Goal: Information Seeking & Learning: Learn about a topic

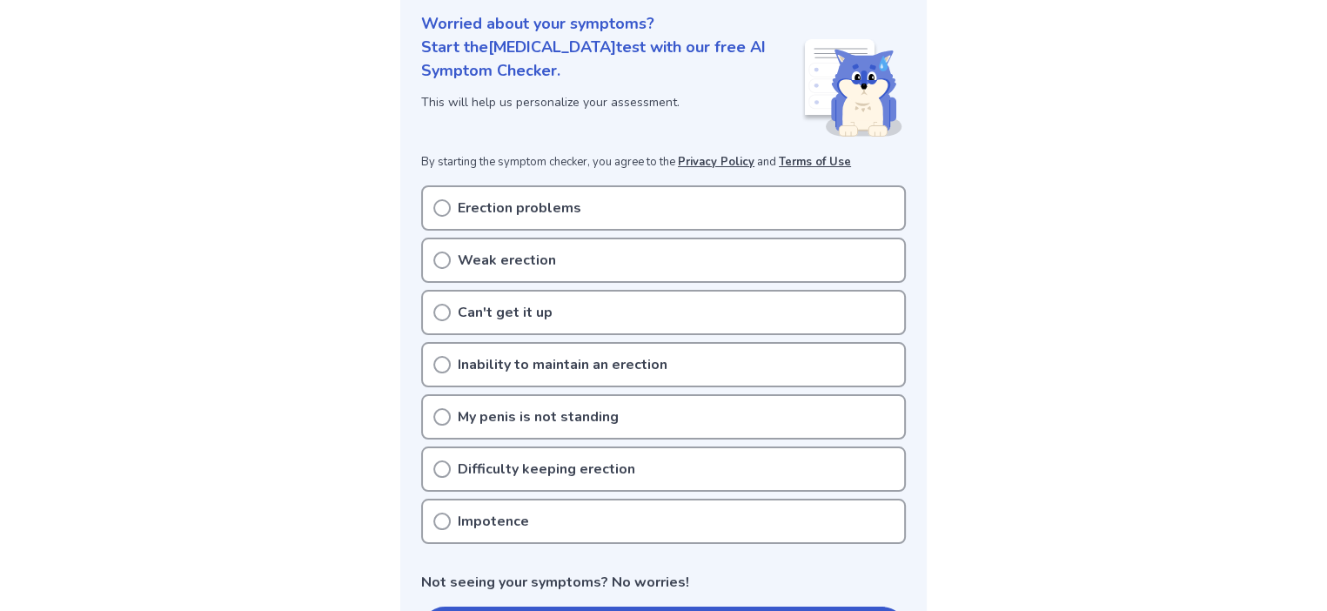
scroll to position [261, 0]
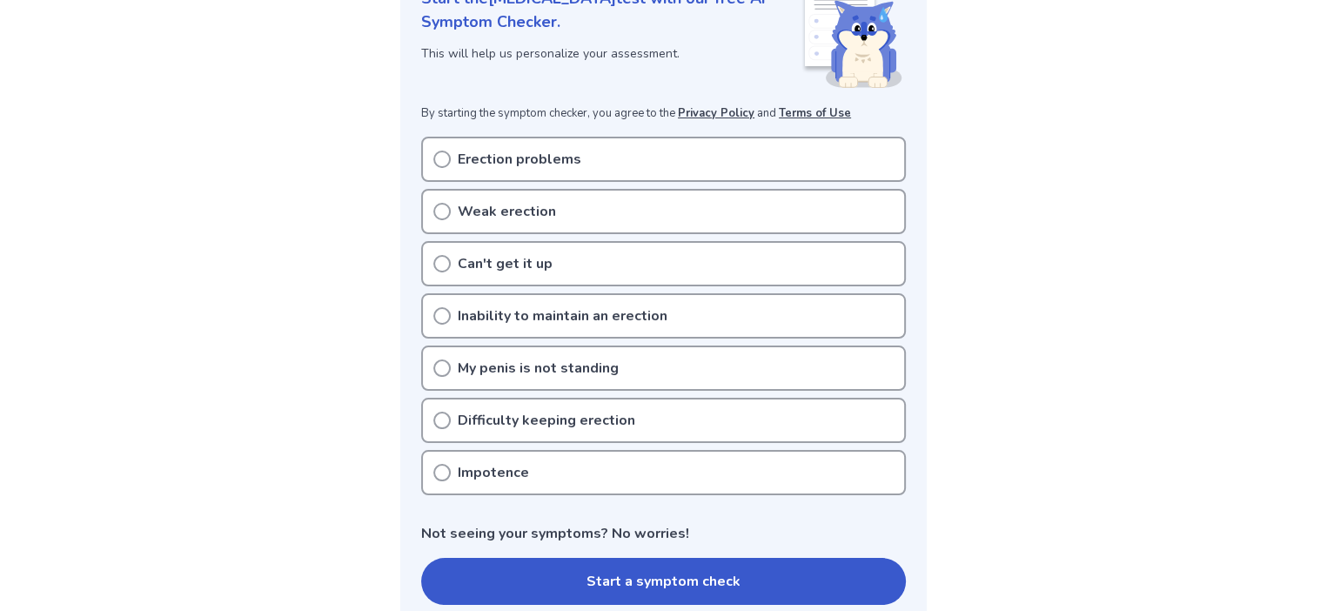
click at [445, 157] on icon at bounding box center [441, 159] width 17 height 17
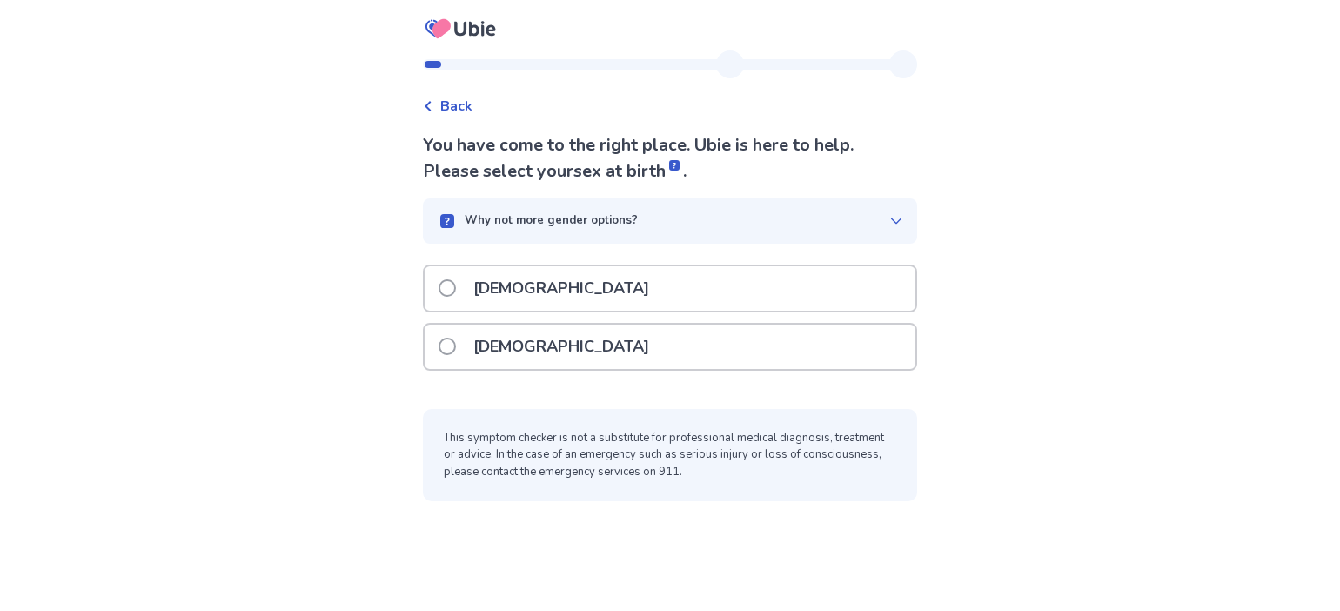
click at [456, 285] on span at bounding box center [447, 287] width 17 height 17
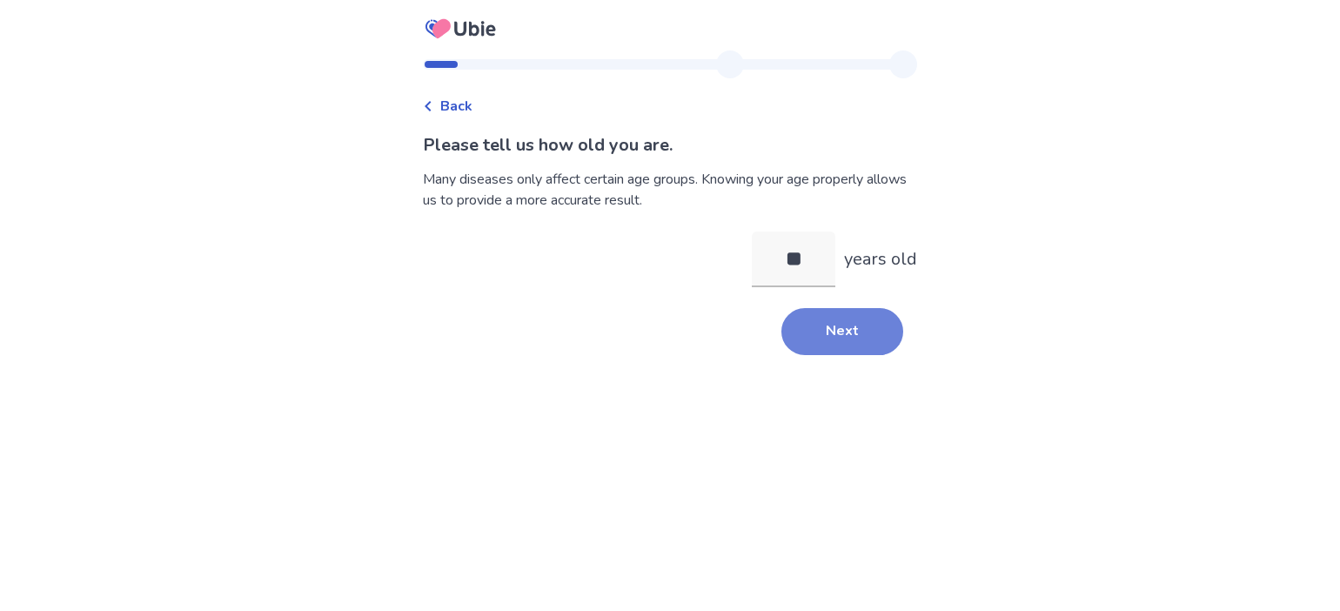
type input "**"
click at [841, 326] on button "Next" at bounding box center [842, 331] width 122 height 47
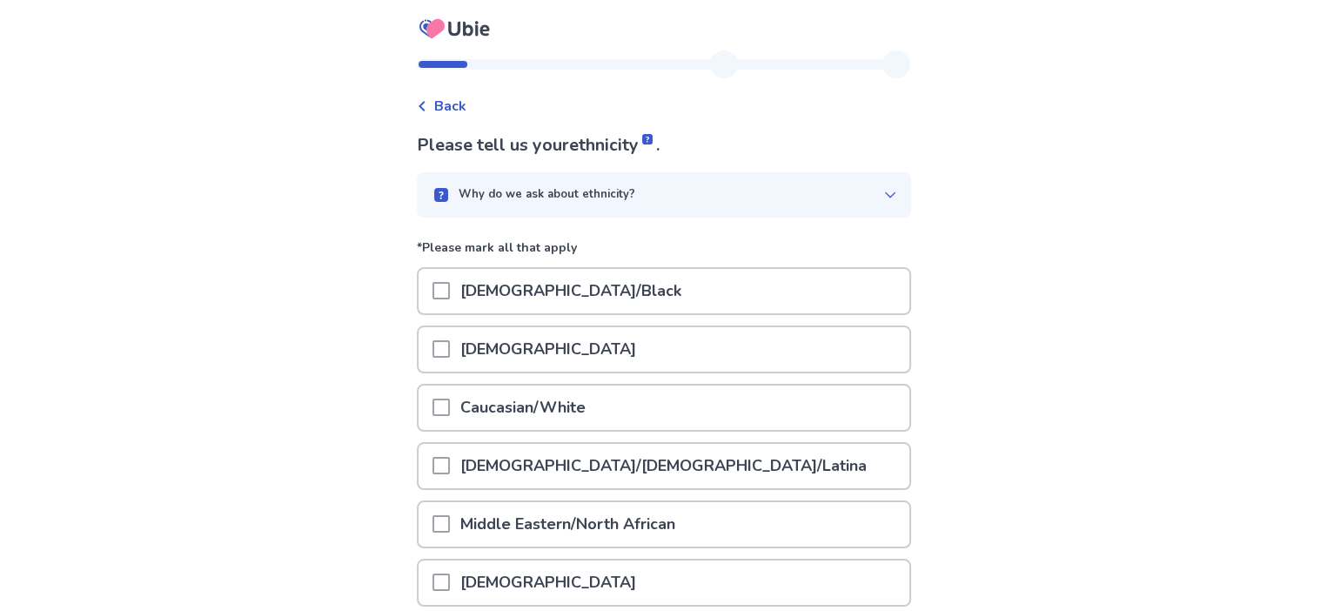
drag, startPoint x: 446, startPoint y: 402, endPoint x: 453, endPoint y: 416, distance: 15.6
click at [447, 402] on span at bounding box center [440, 406] width 17 height 17
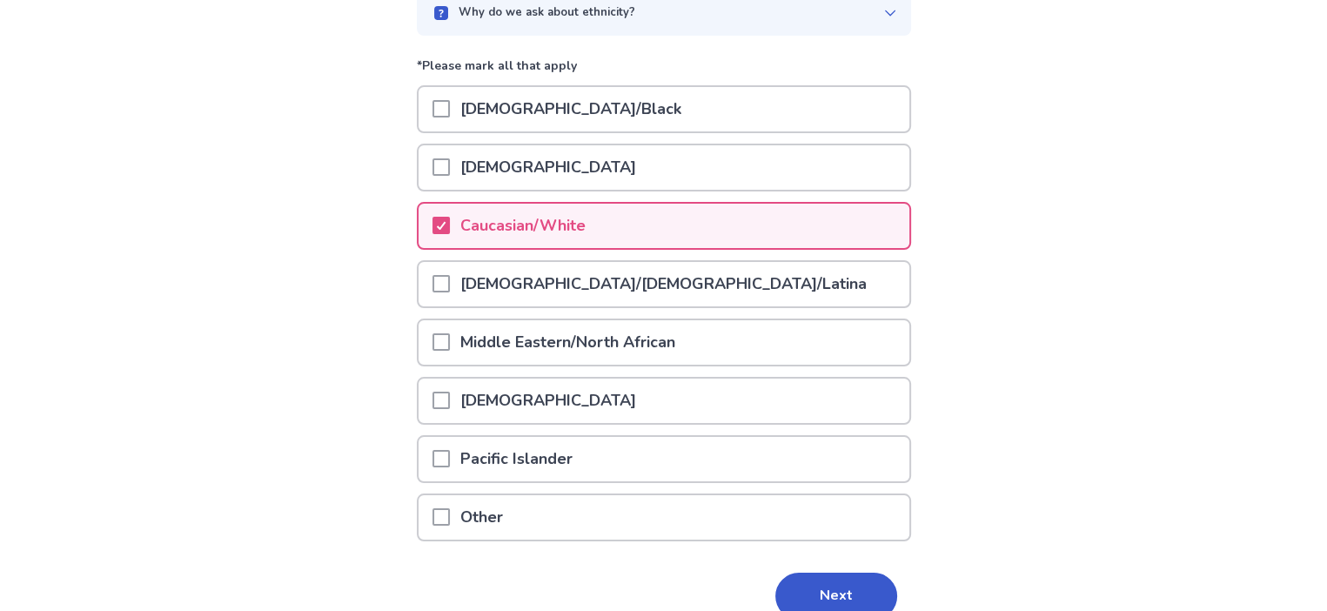
scroll to position [261, 0]
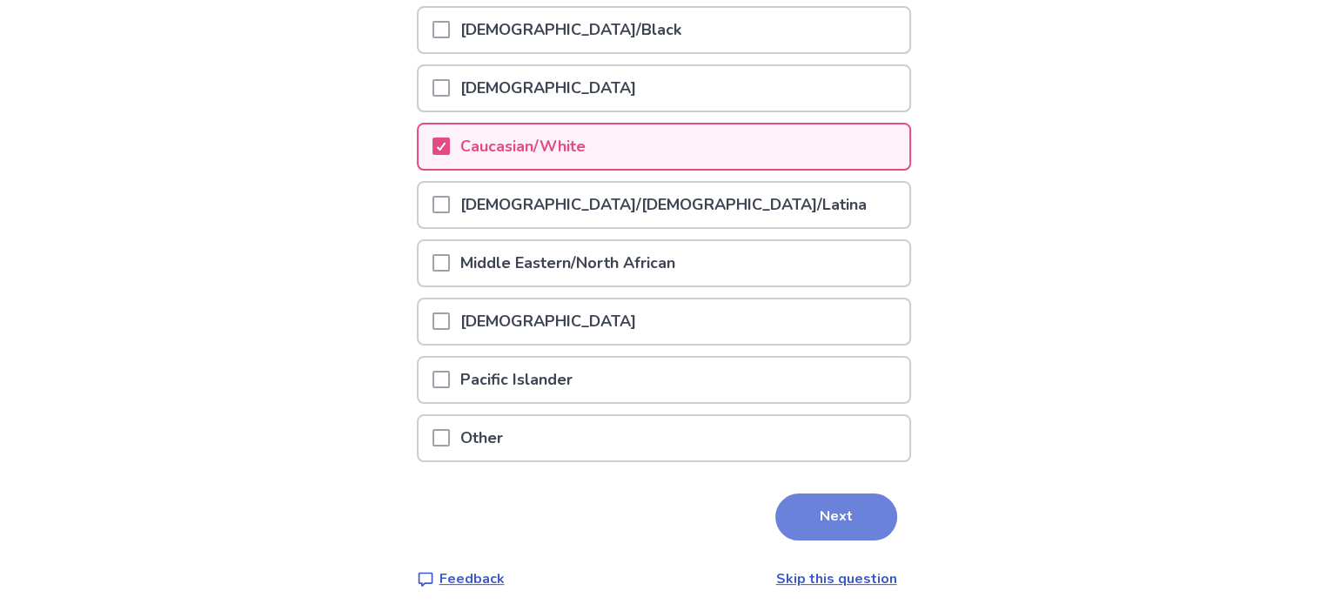
click at [827, 507] on button "Next" at bounding box center [836, 516] width 122 height 47
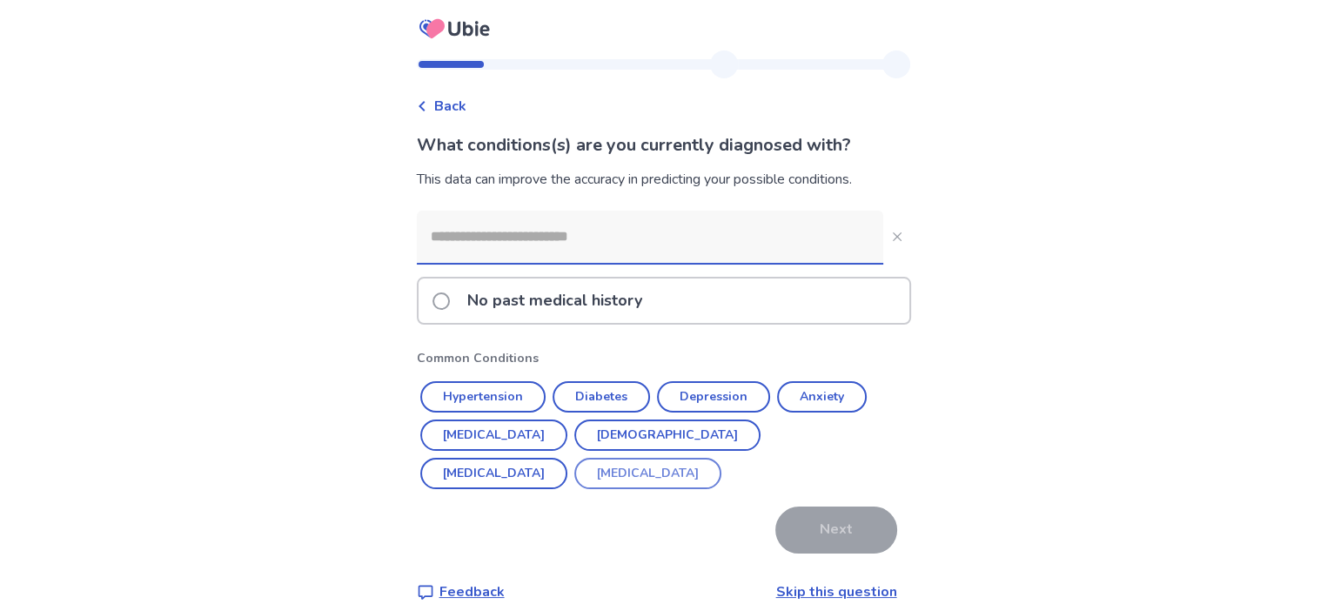
click at [574, 476] on button "Benign Prostatic Hyperplasia" at bounding box center [647, 473] width 147 height 31
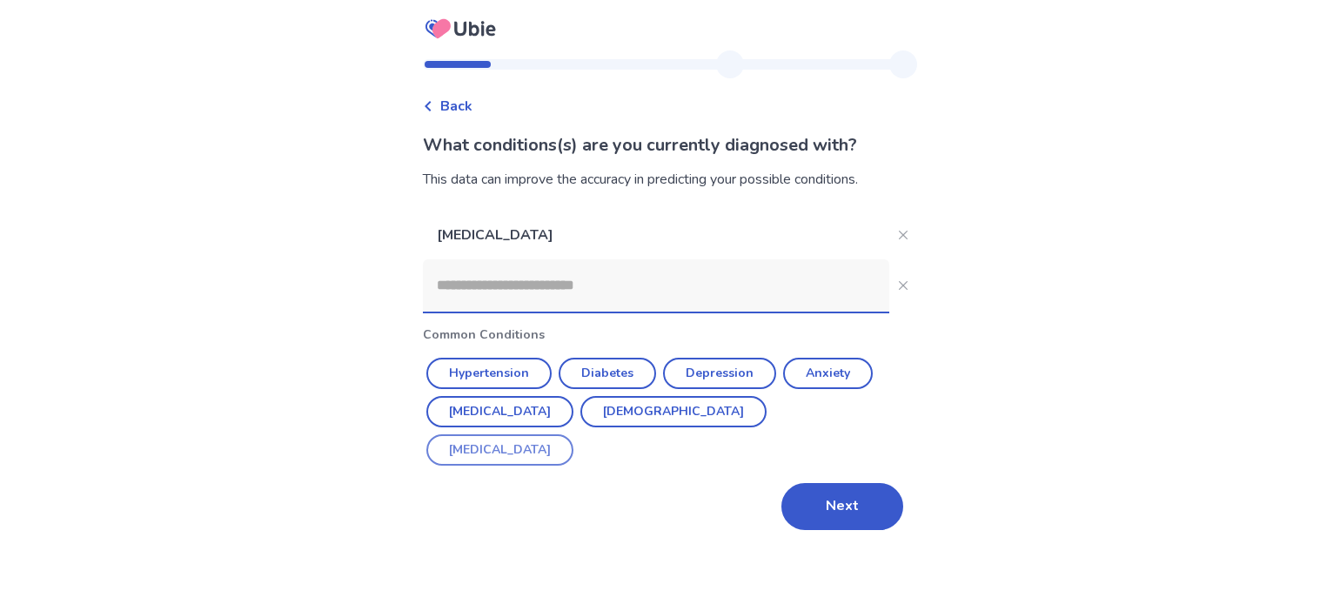
click at [573, 434] on button "[MEDICAL_DATA]" at bounding box center [499, 449] width 147 height 31
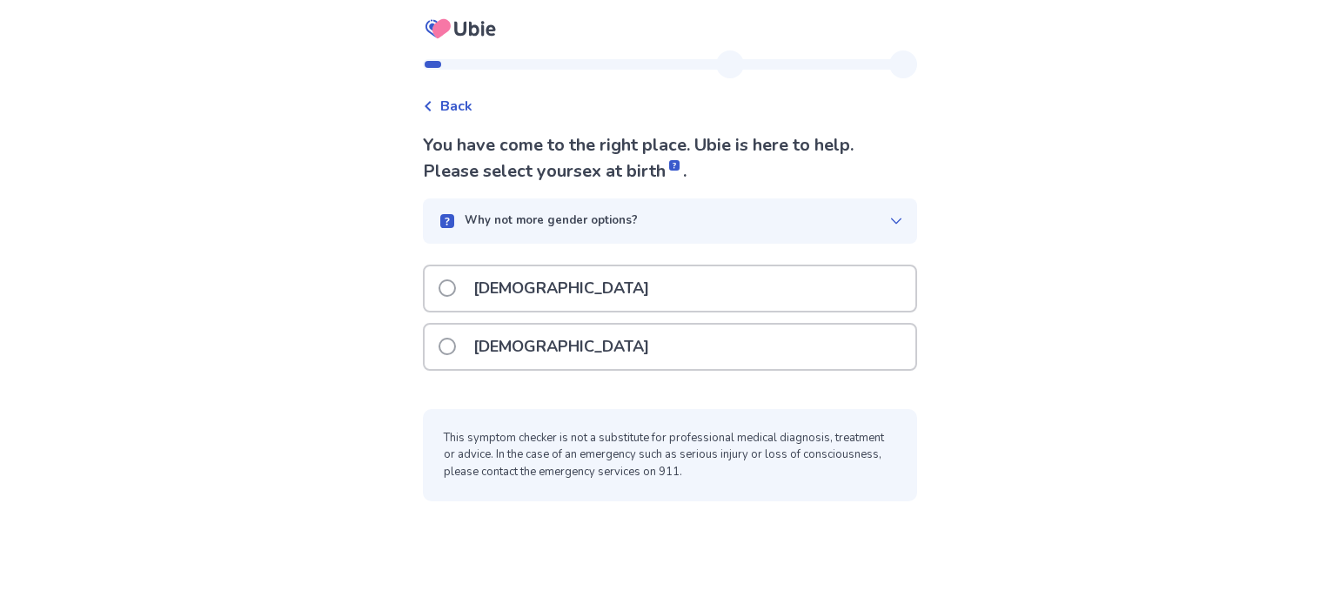
click at [450, 280] on label "Male" at bounding box center [549, 288] width 221 height 44
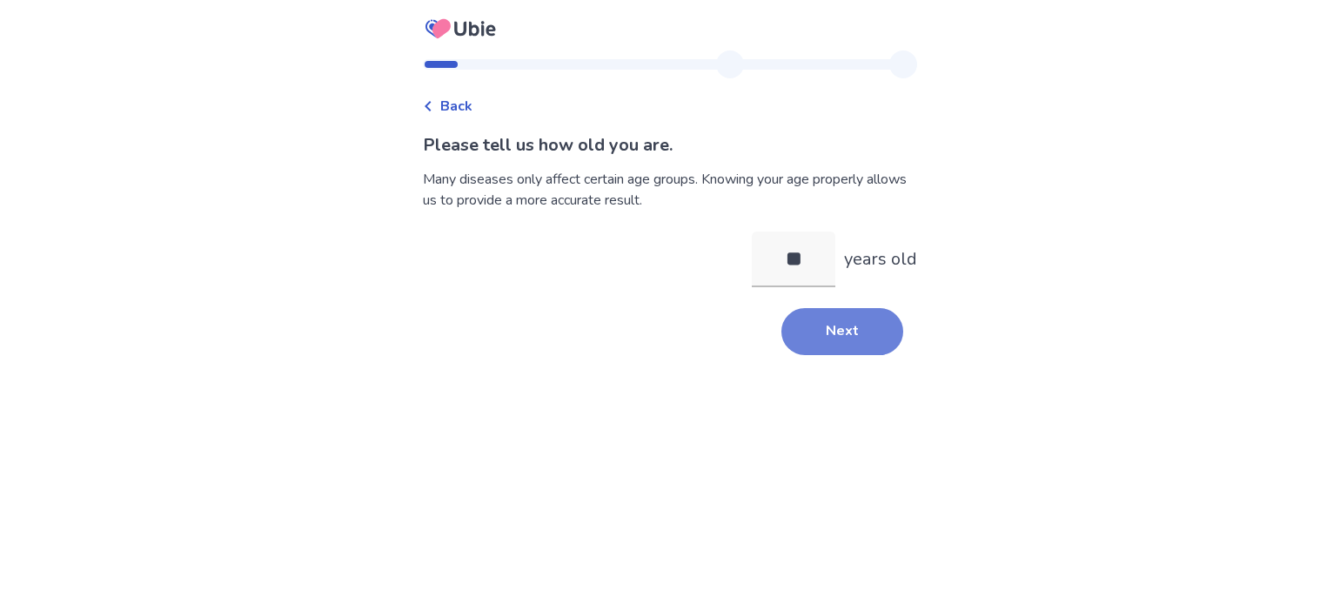
click at [851, 331] on button "Next" at bounding box center [842, 331] width 122 height 47
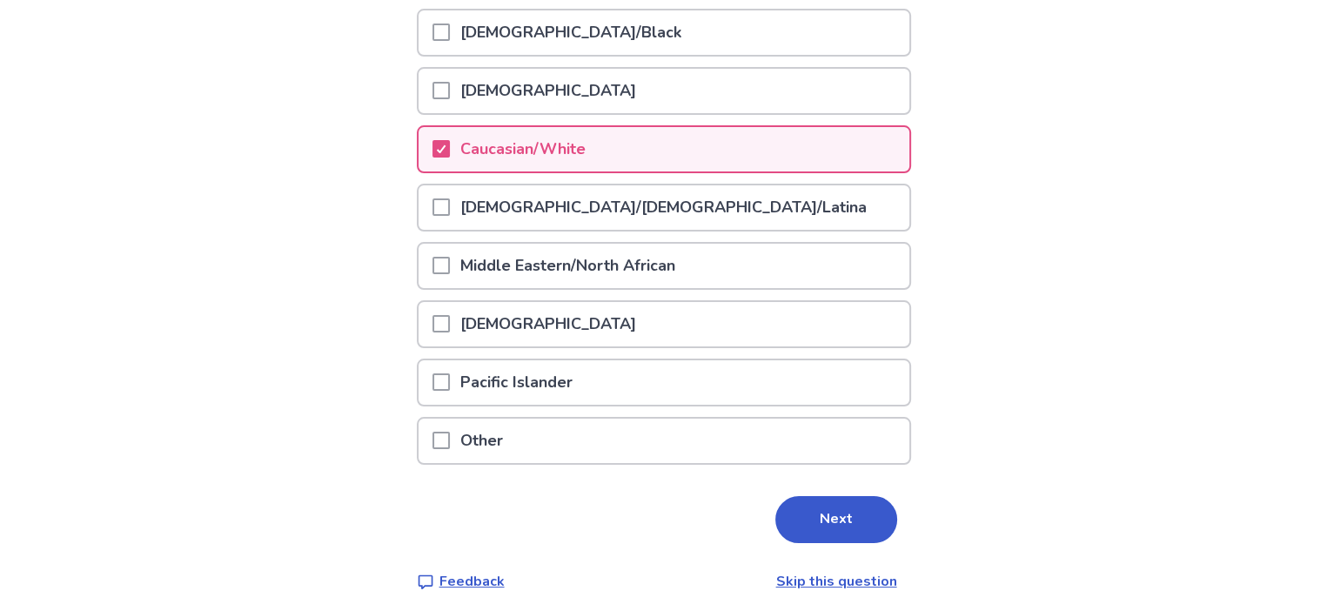
scroll to position [261, 0]
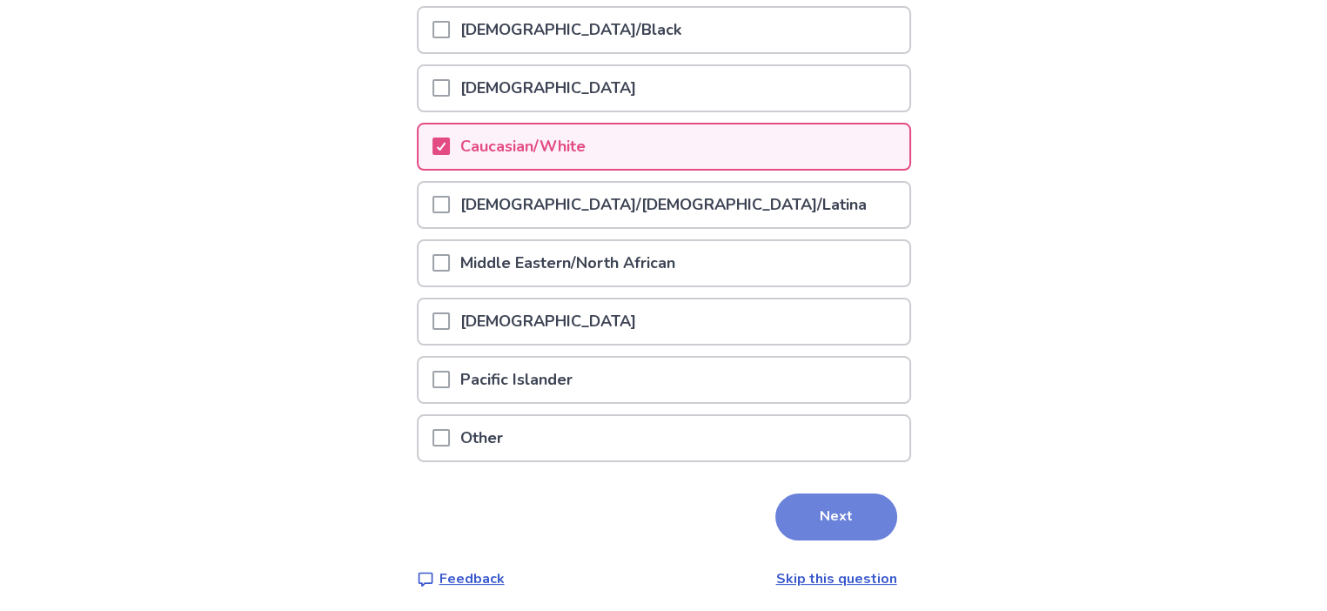
click at [833, 519] on button "Next" at bounding box center [836, 516] width 122 height 47
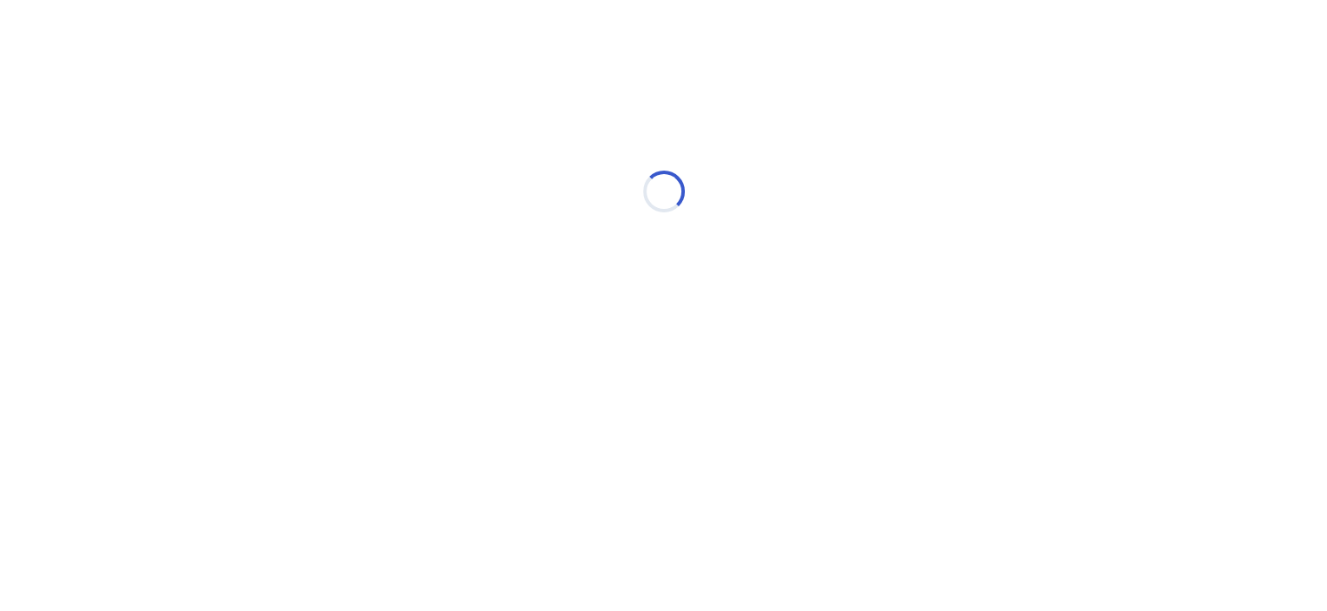
scroll to position [0, 0]
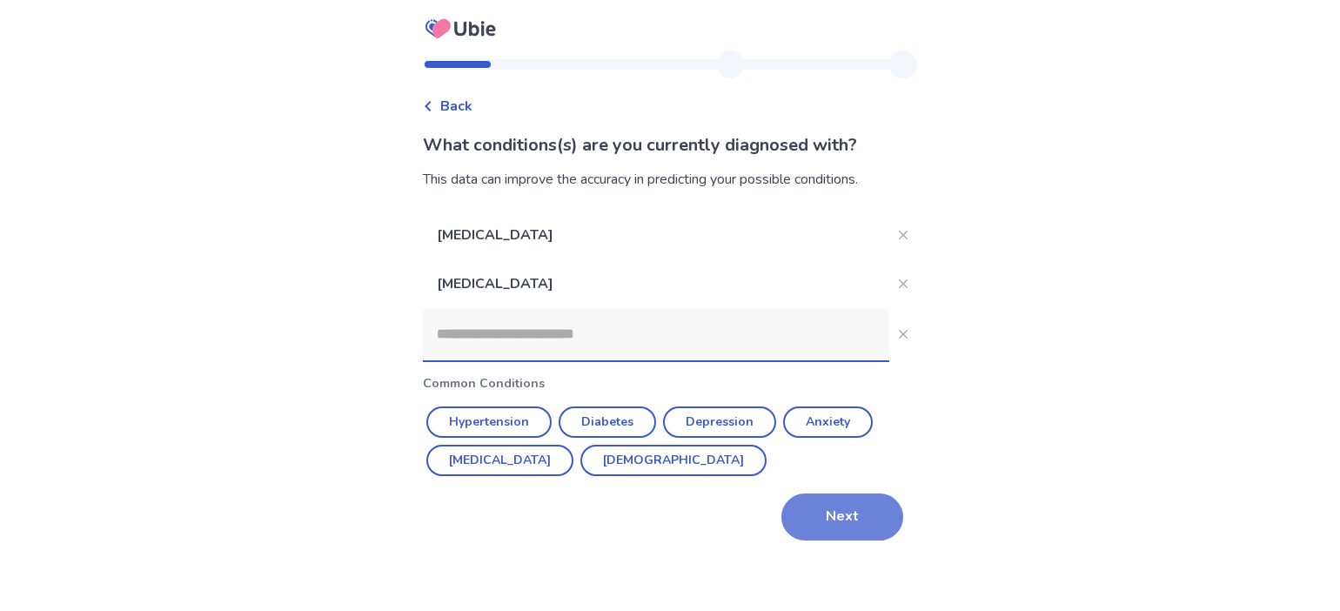
click at [821, 513] on button "Next" at bounding box center [842, 516] width 122 height 47
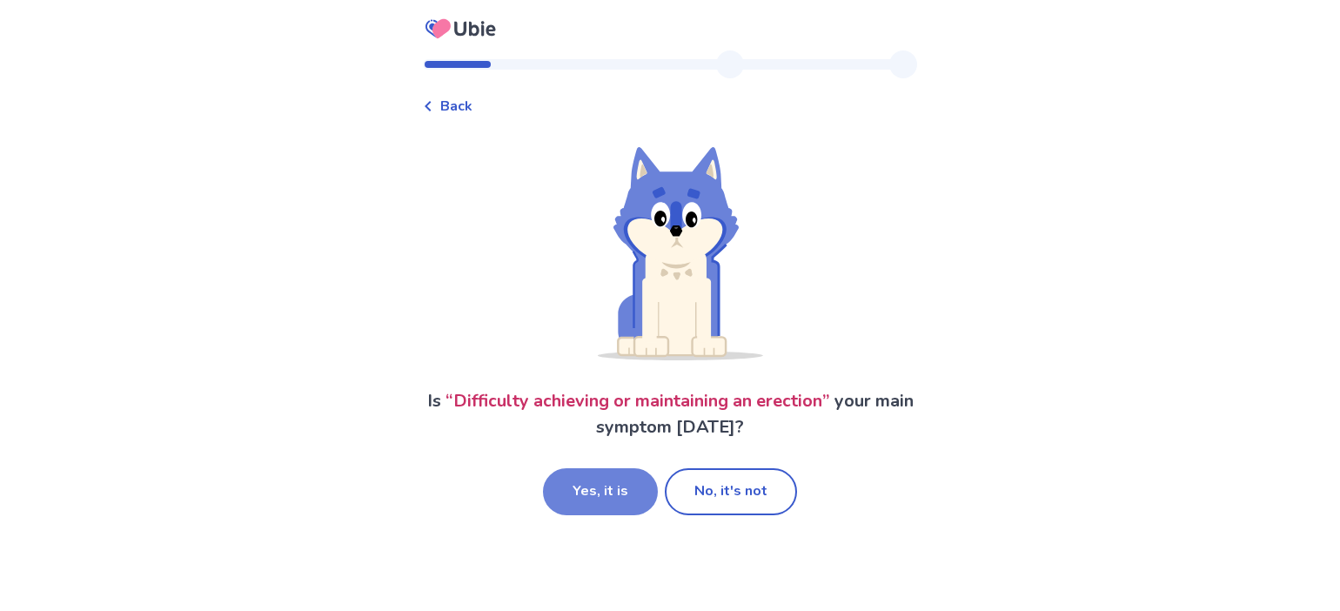
click at [626, 492] on button "Yes, it is" at bounding box center [600, 491] width 115 height 47
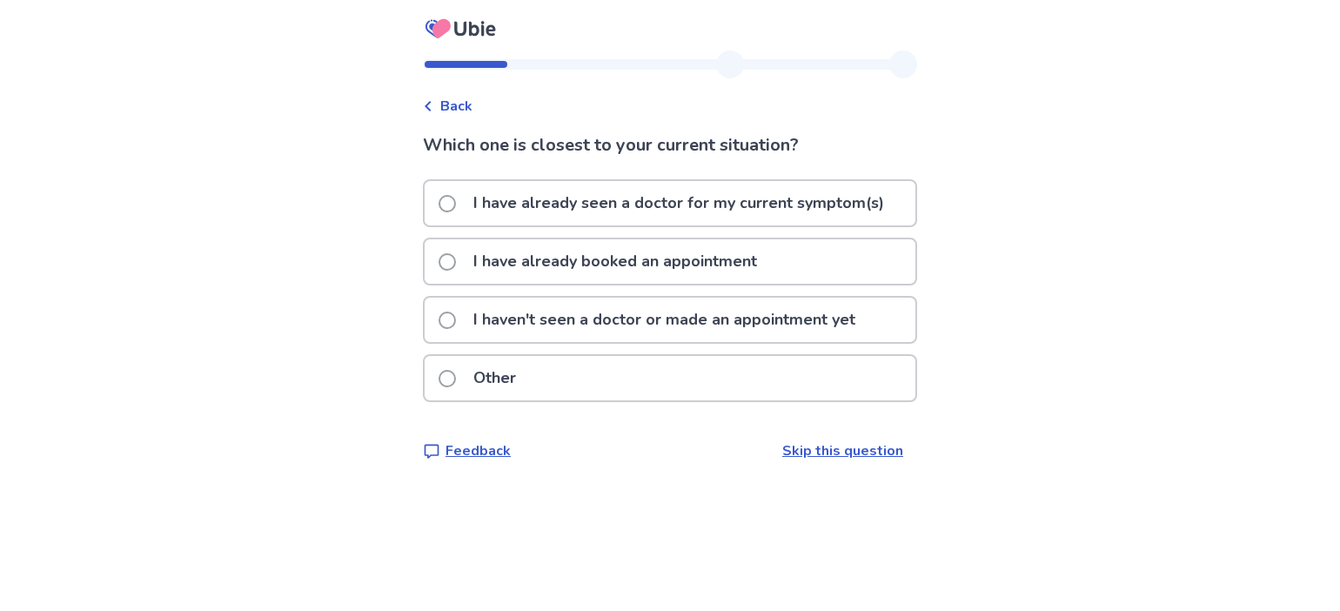
click at [454, 316] on span at bounding box center [447, 319] width 17 height 17
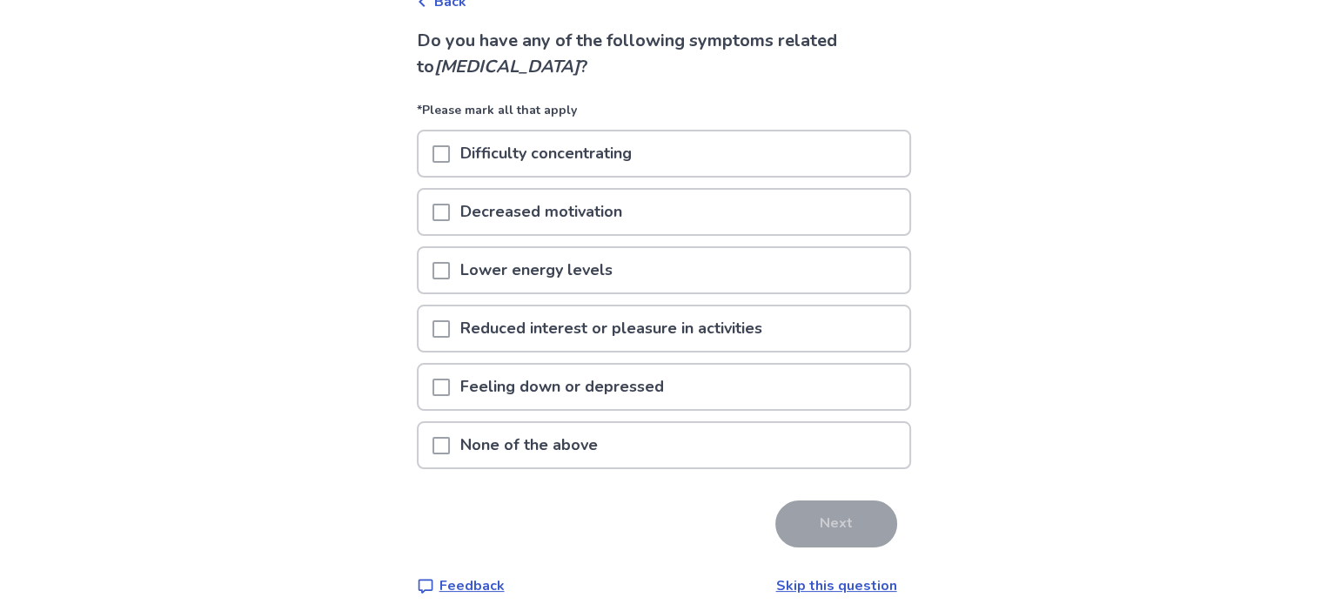
scroll to position [113, 0]
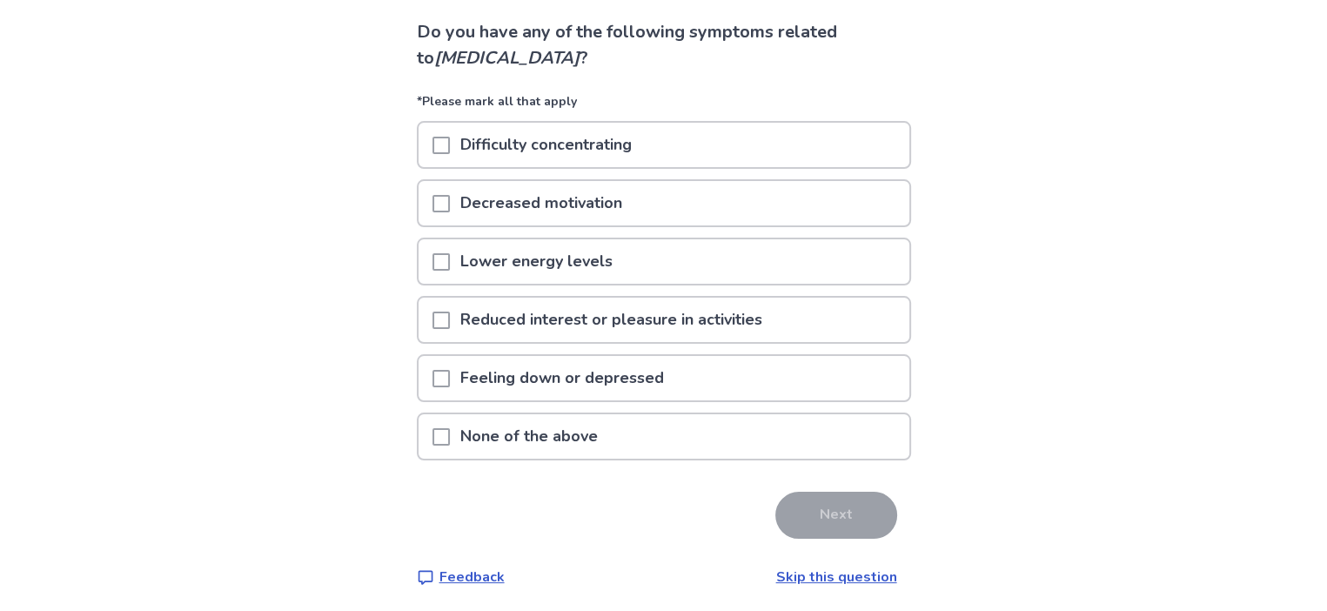
click at [444, 432] on span at bounding box center [440, 436] width 17 height 17
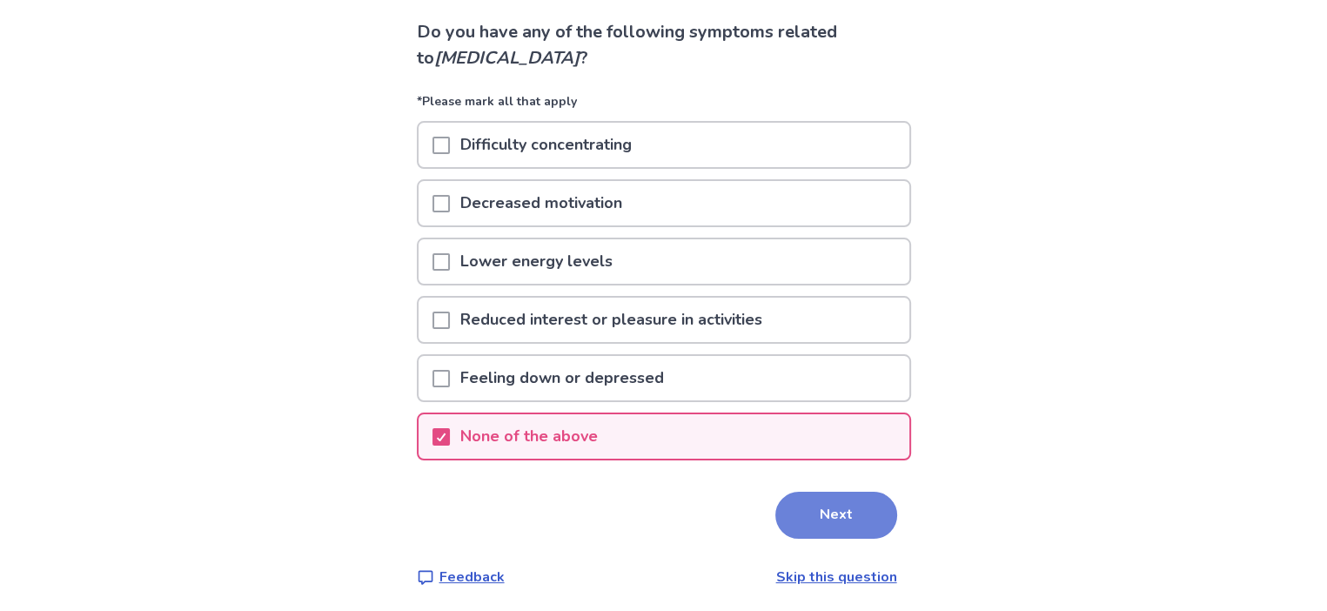
click at [813, 512] on button "Next" at bounding box center [836, 515] width 122 height 47
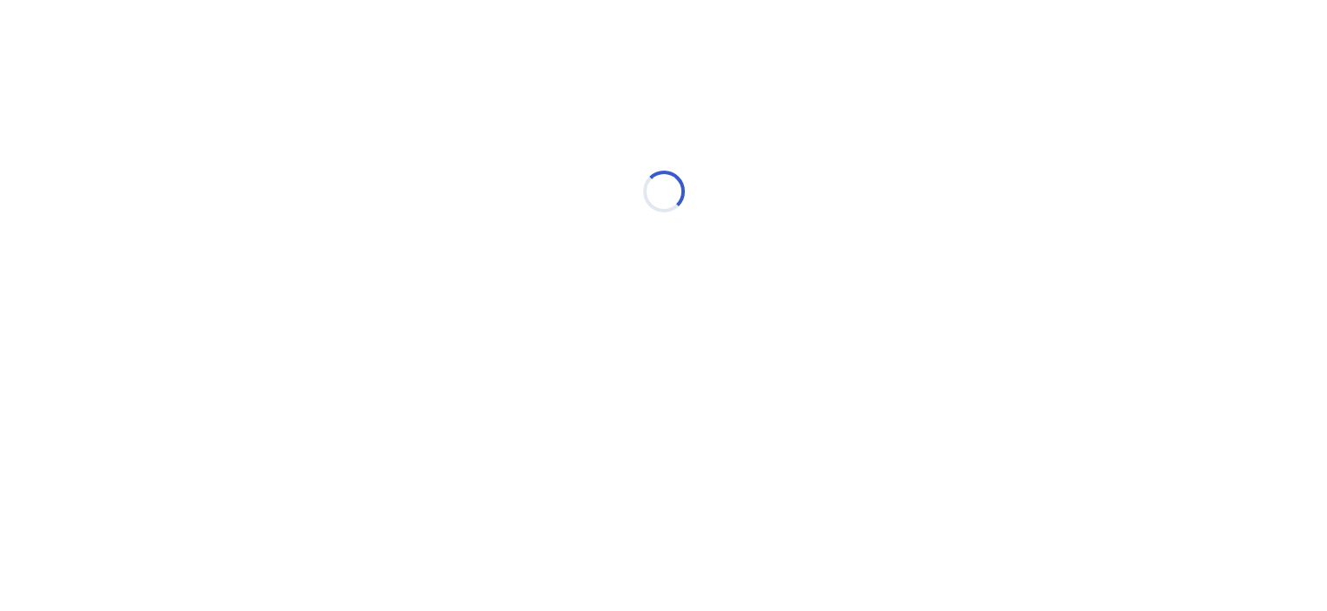
scroll to position [0, 0]
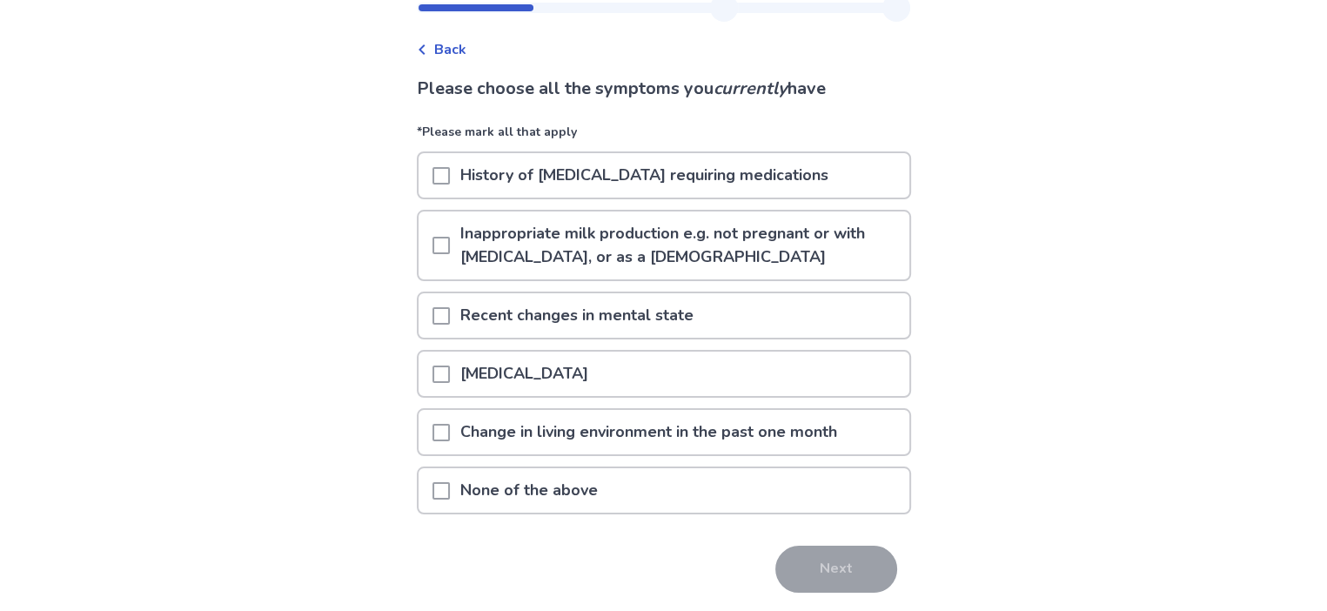
scroll to position [87, 0]
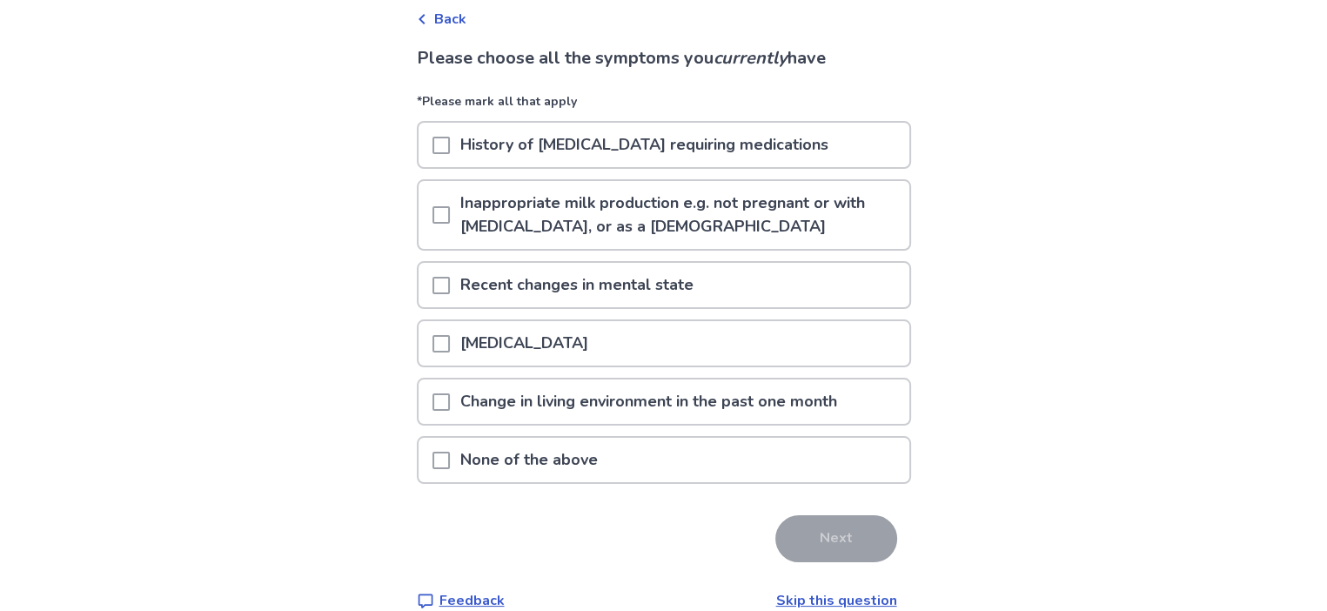
click at [450, 452] on span at bounding box center [440, 460] width 17 height 17
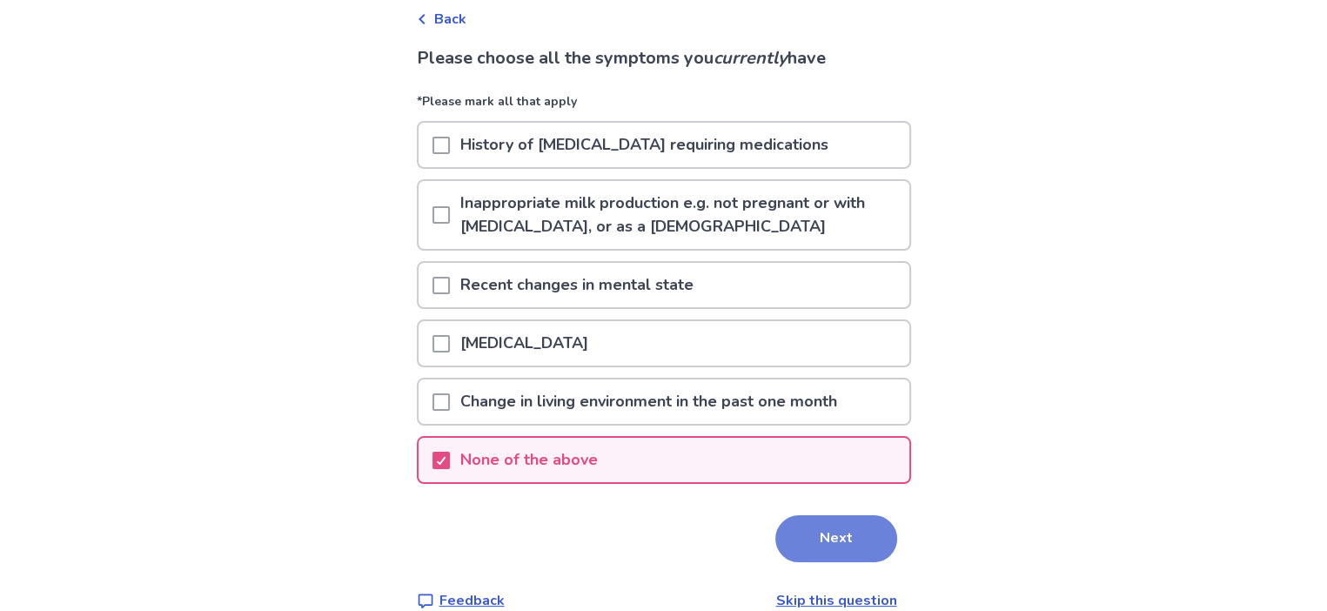
click at [828, 549] on button "Next" at bounding box center [836, 538] width 122 height 47
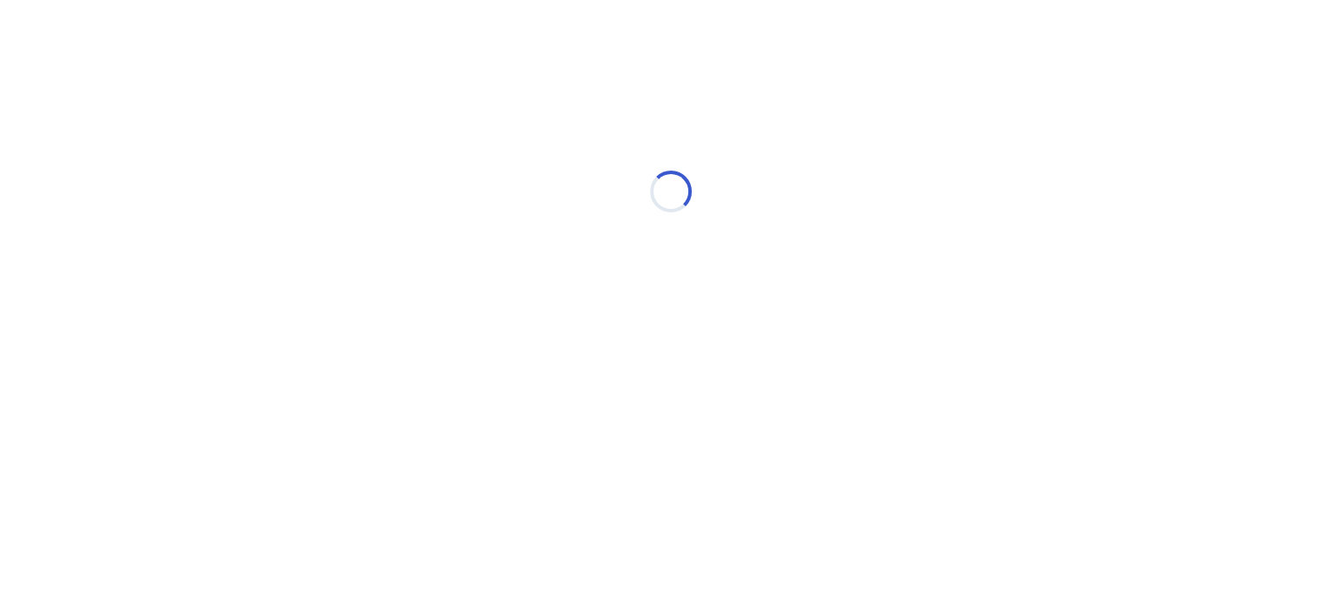
scroll to position [0, 0]
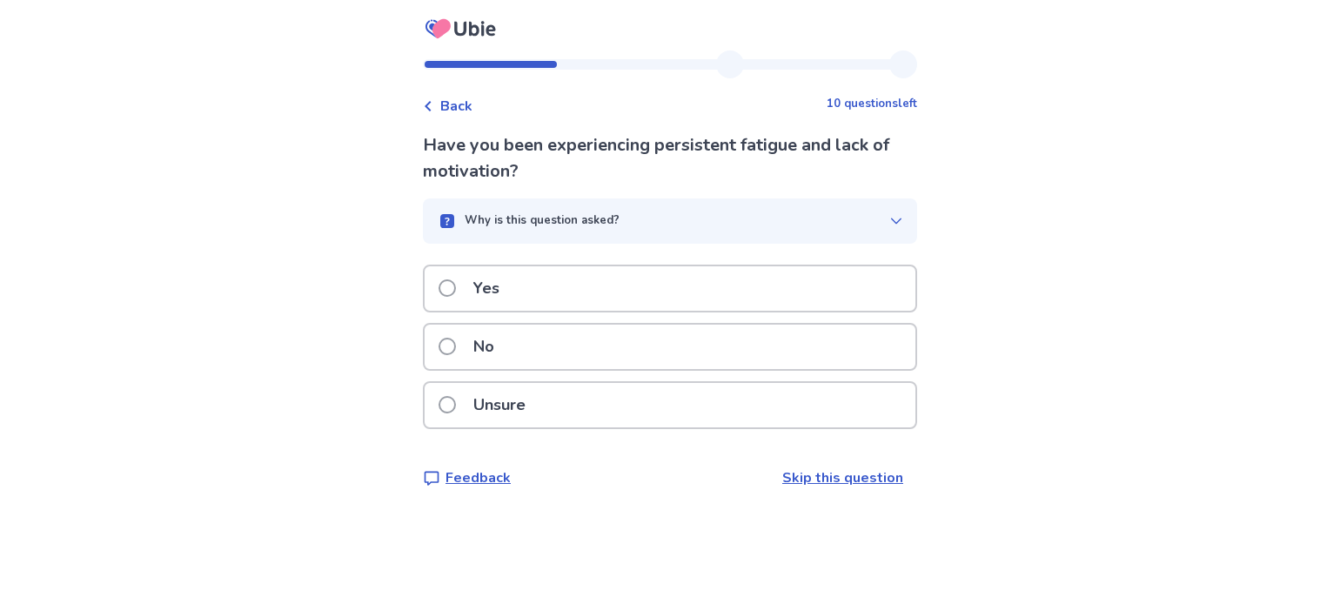
click at [456, 340] on span at bounding box center [447, 346] width 17 height 17
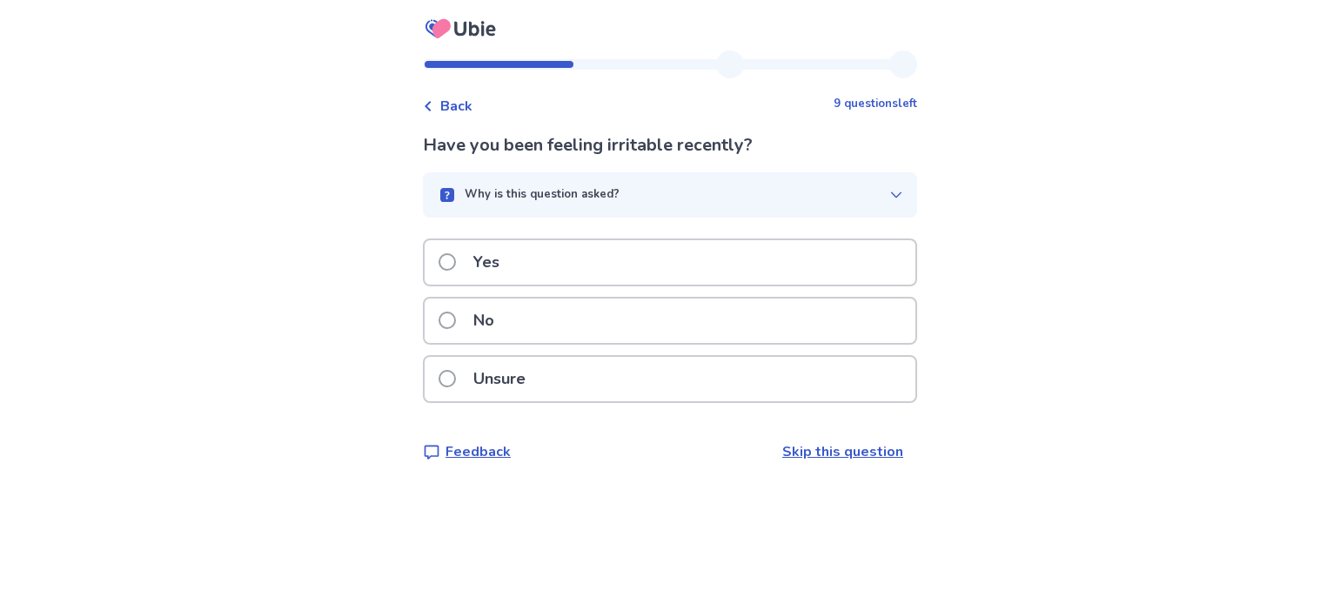
click at [446, 316] on div "No" at bounding box center [670, 320] width 491 height 44
click at [456, 329] on span at bounding box center [447, 319] width 17 height 17
click at [450, 319] on span at bounding box center [447, 319] width 17 height 17
click at [456, 264] on span at bounding box center [447, 261] width 17 height 17
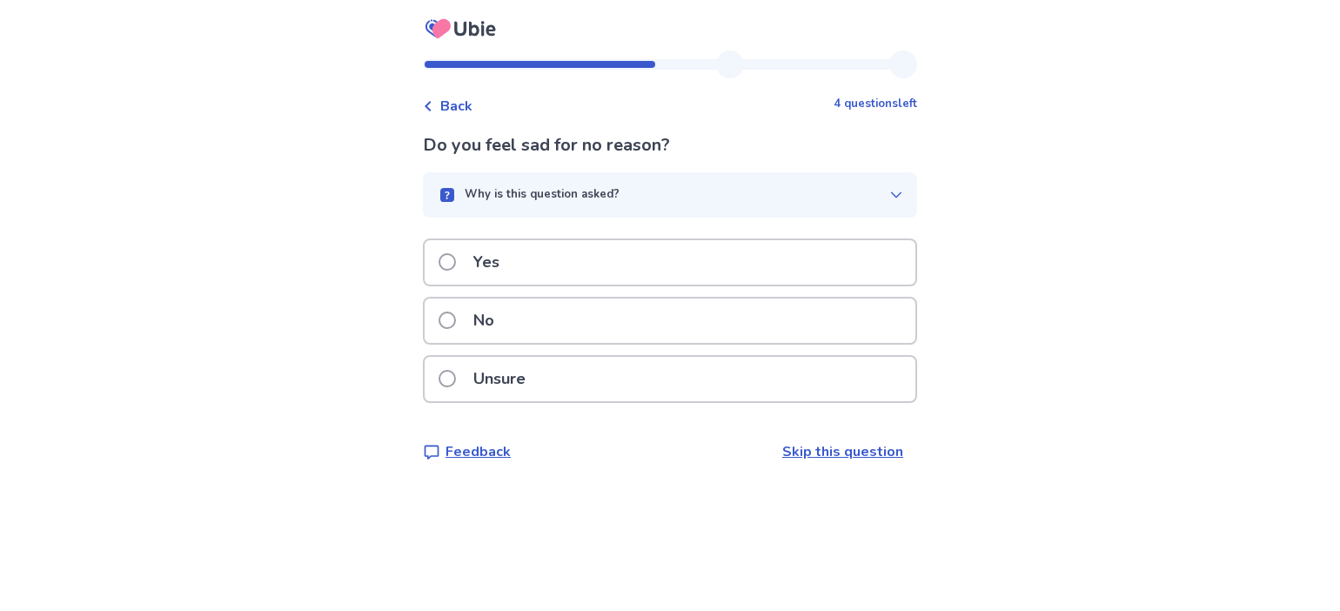
click at [451, 316] on span at bounding box center [447, 319] width 17 height 17
click at [456, 317] on span at bounding box center [447, 319] width 17 height 17
click at [456, 318] on span at bounding box center [447, 319] width 17 height 17
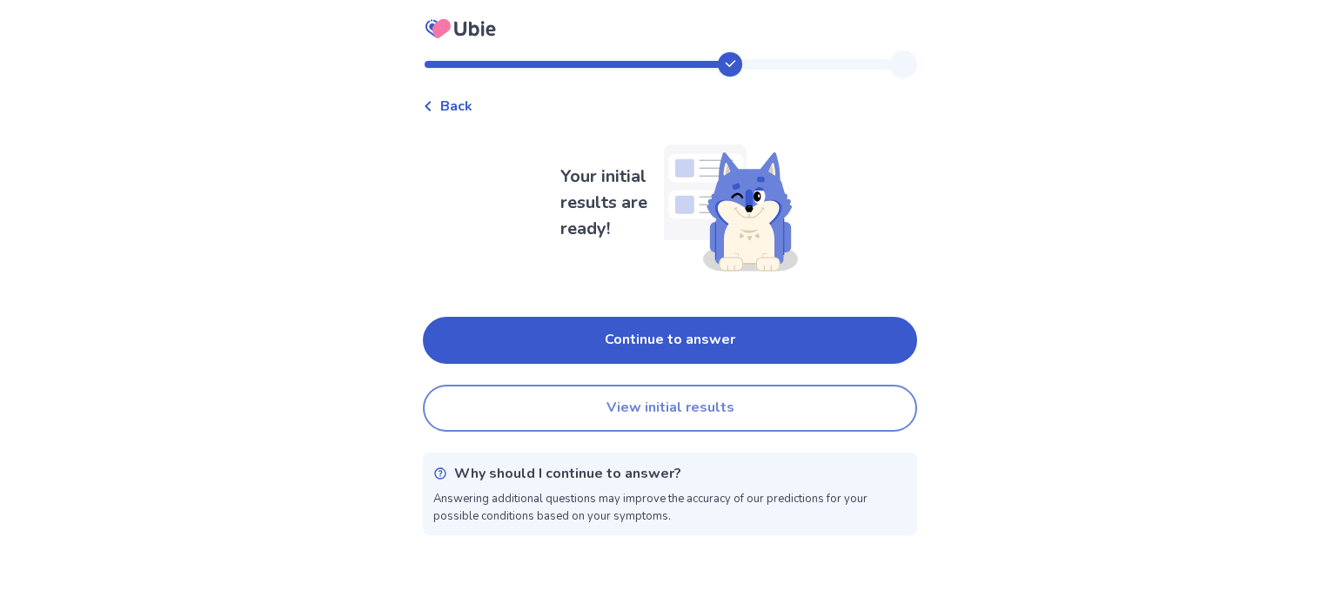
click at [653, 413] on button "View initial results" at bounding box center [670, 408] width 494 height 47
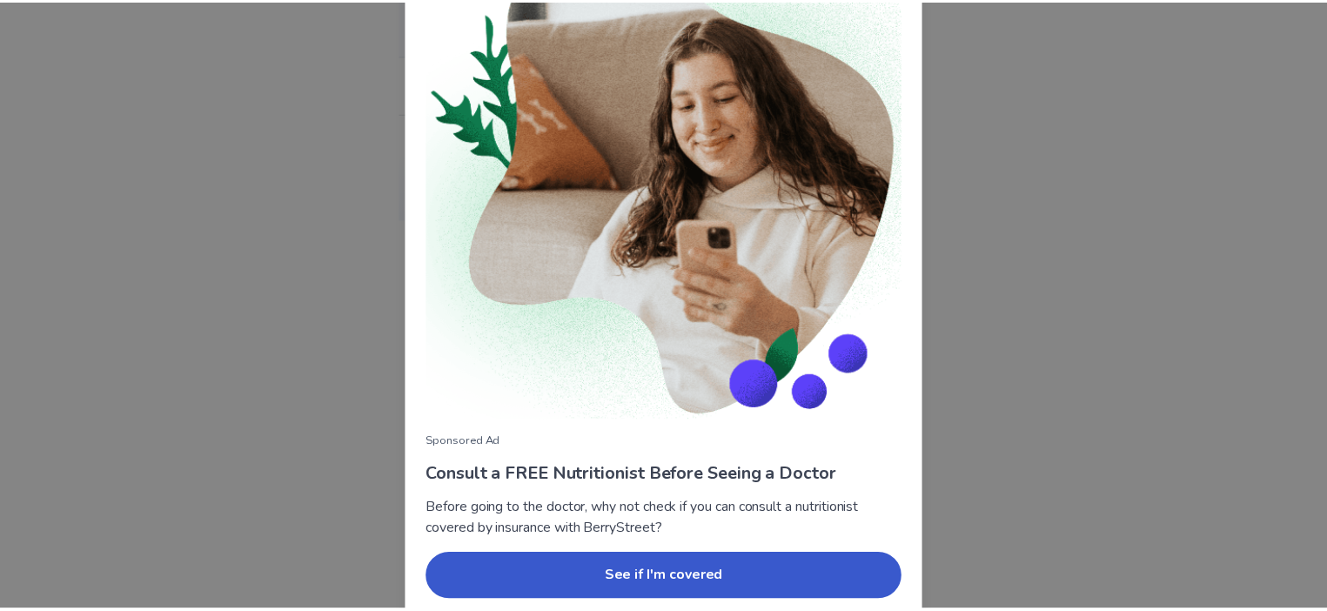
scroll to position [150, 0]
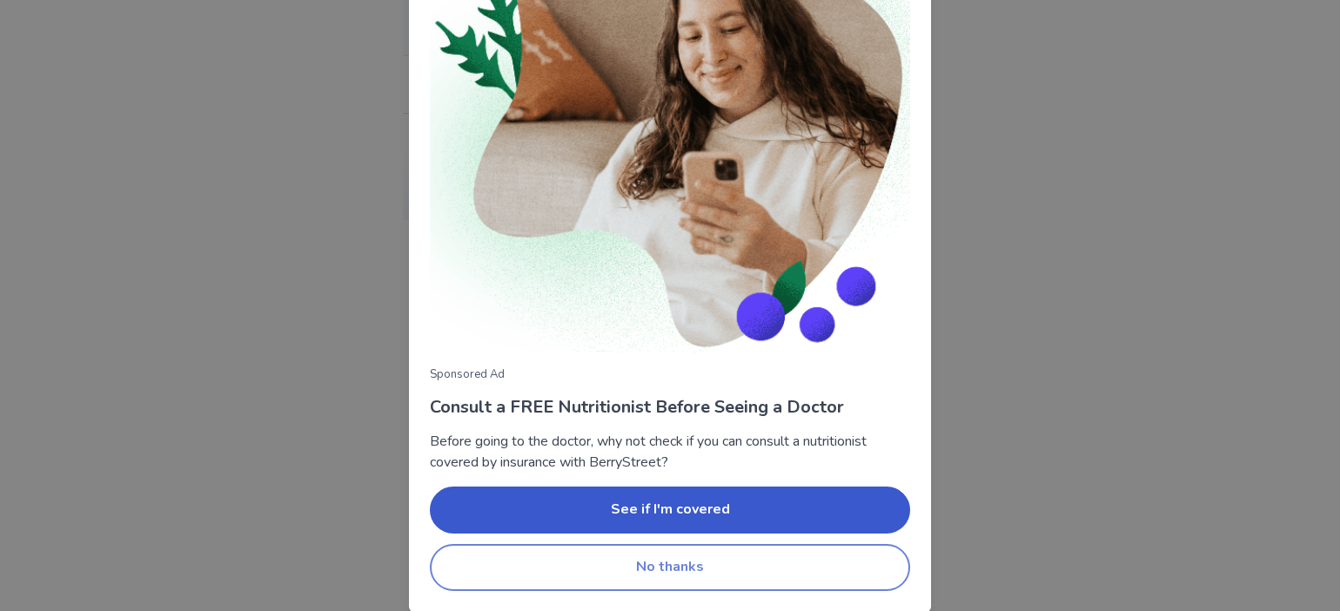
click at [646, 559] on button "No thanks" at bounding box center [670, 567] width 480 height 47
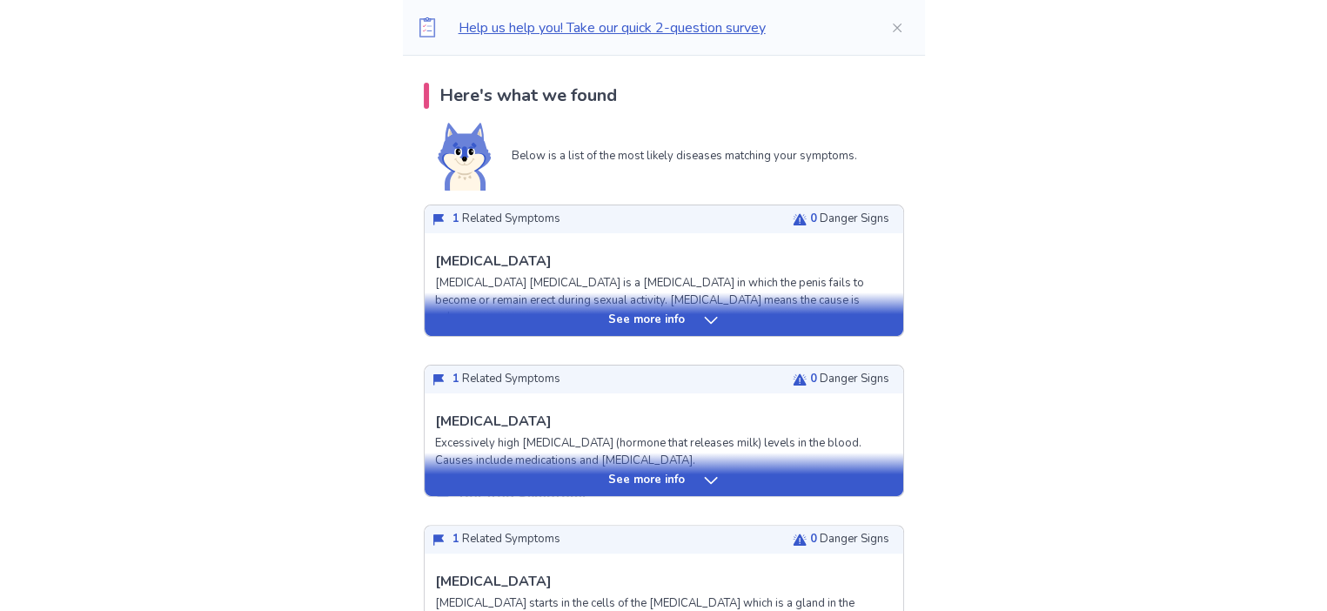
scroll to position [348, 0]
click at [703, 319] on icon at bounding box center [710, 319] width 17 height 17
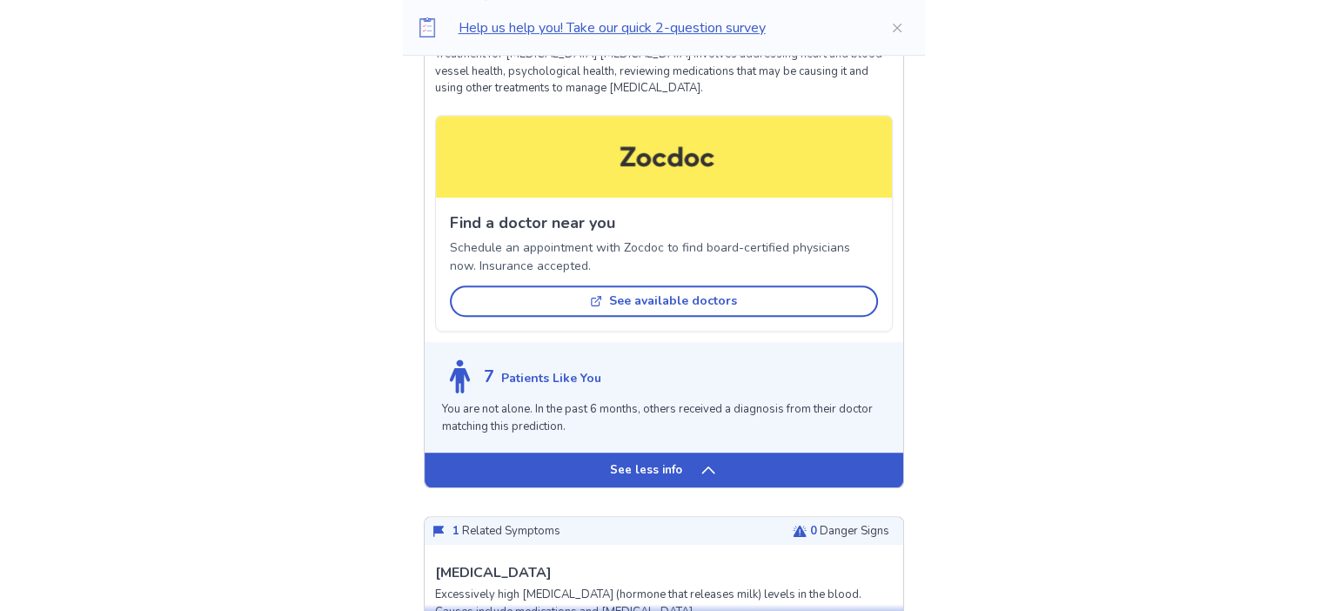
scroll to position [1044, 0]
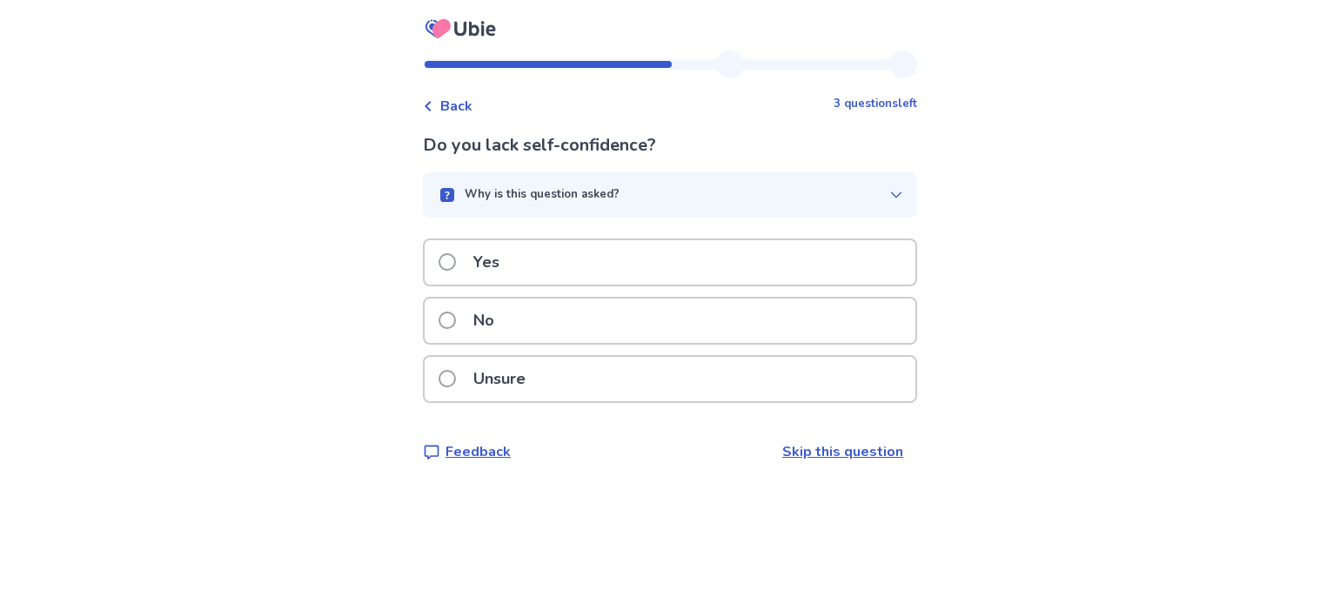
click at [456, 316] on span at bounding box center [447, 319] width 17 height 17
click at [456, 318] on span at bounding box center [447, 319] width 17 height 17
click at [456, 319] on span at bounding box center [447, 319] width 17 height 17
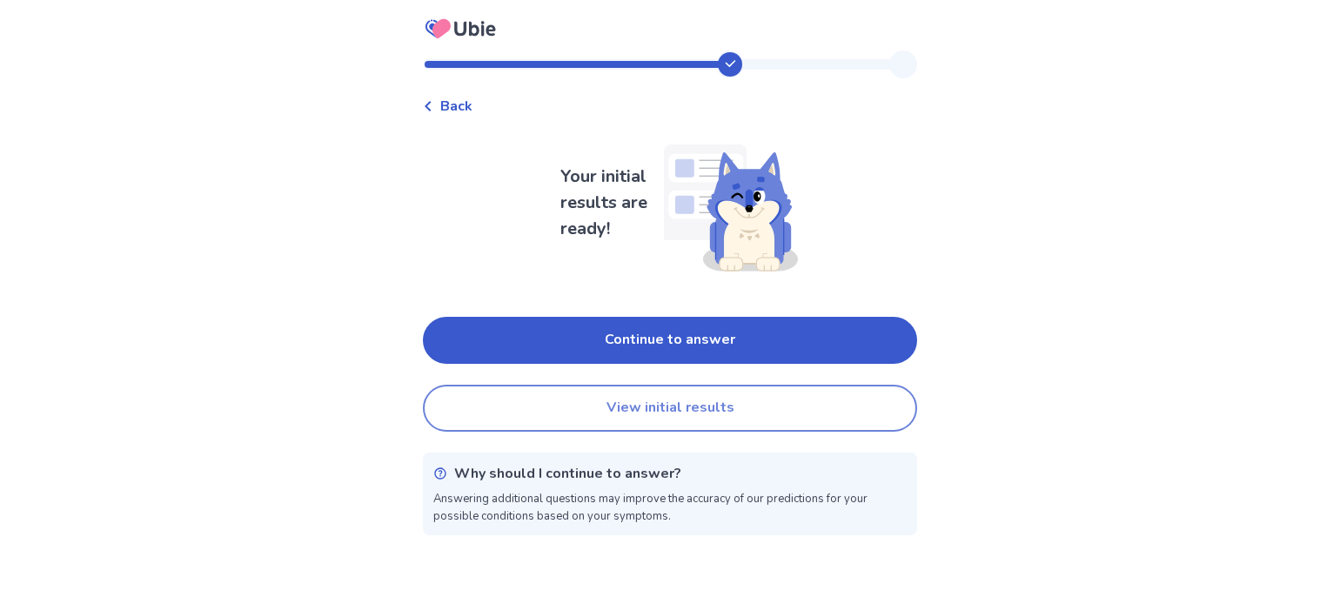
click at [652, 408] on button "View initial results" at bounding box center [670, 408] width 494 height 47
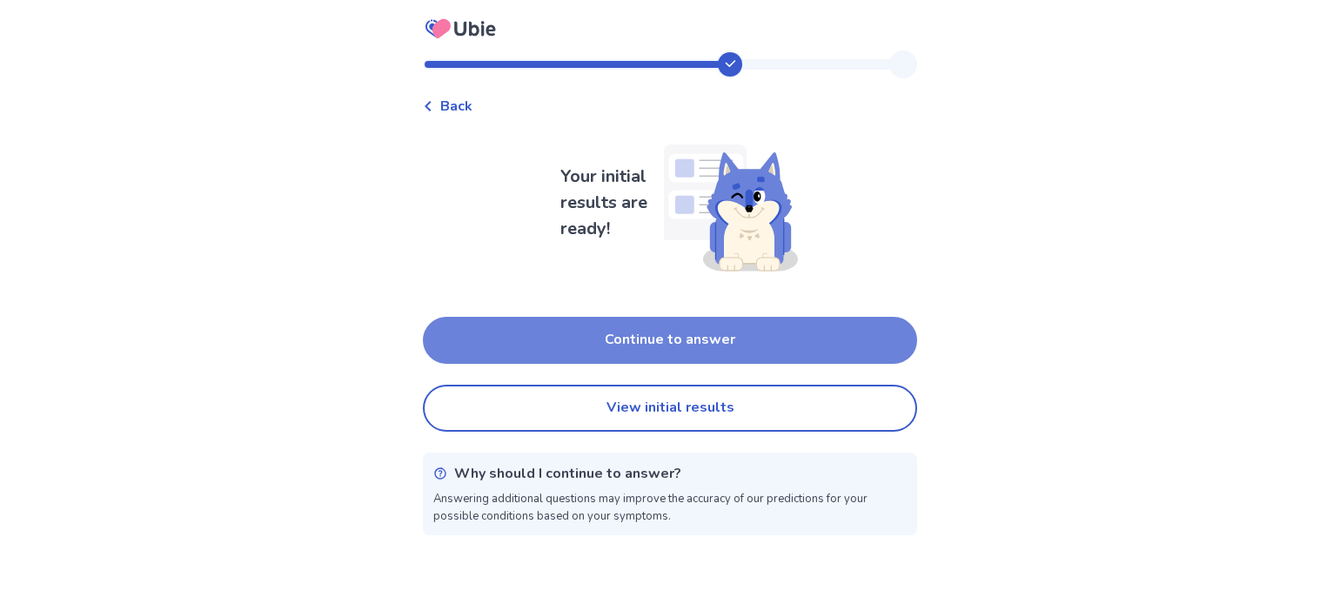
click at [651, 346] on button "Continue to answer" at bounding box center [670, 340] width 494 height 47
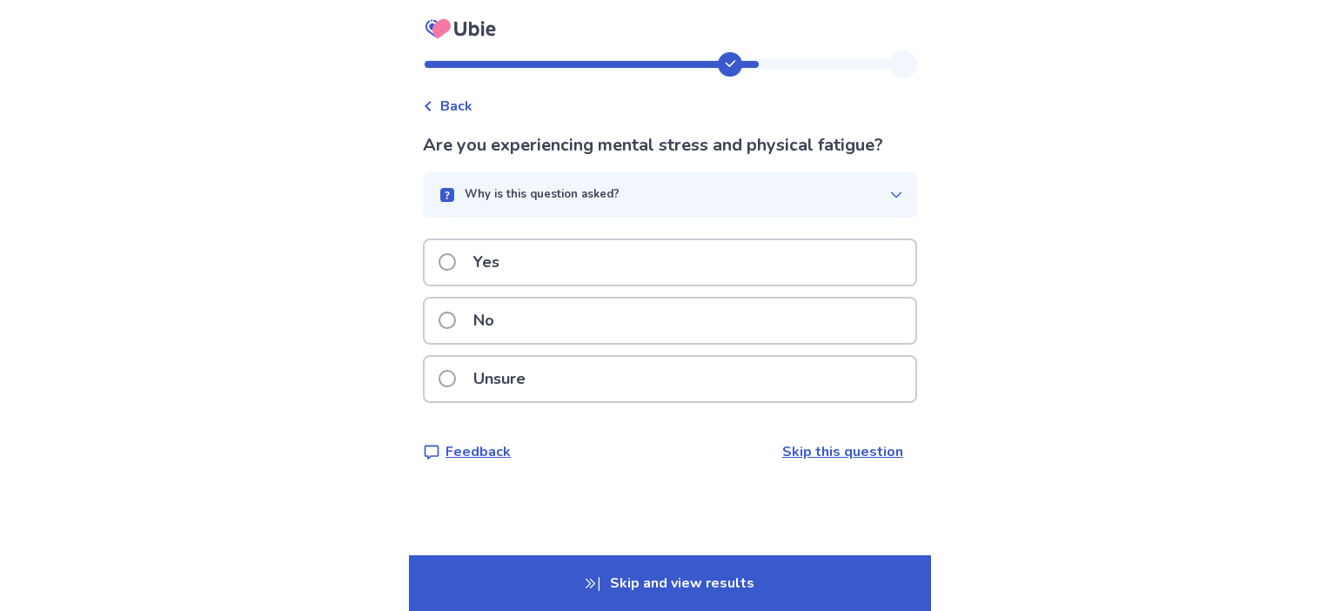
click at [456, 315] on span at bounding box center [447, 319] width 17 height 17
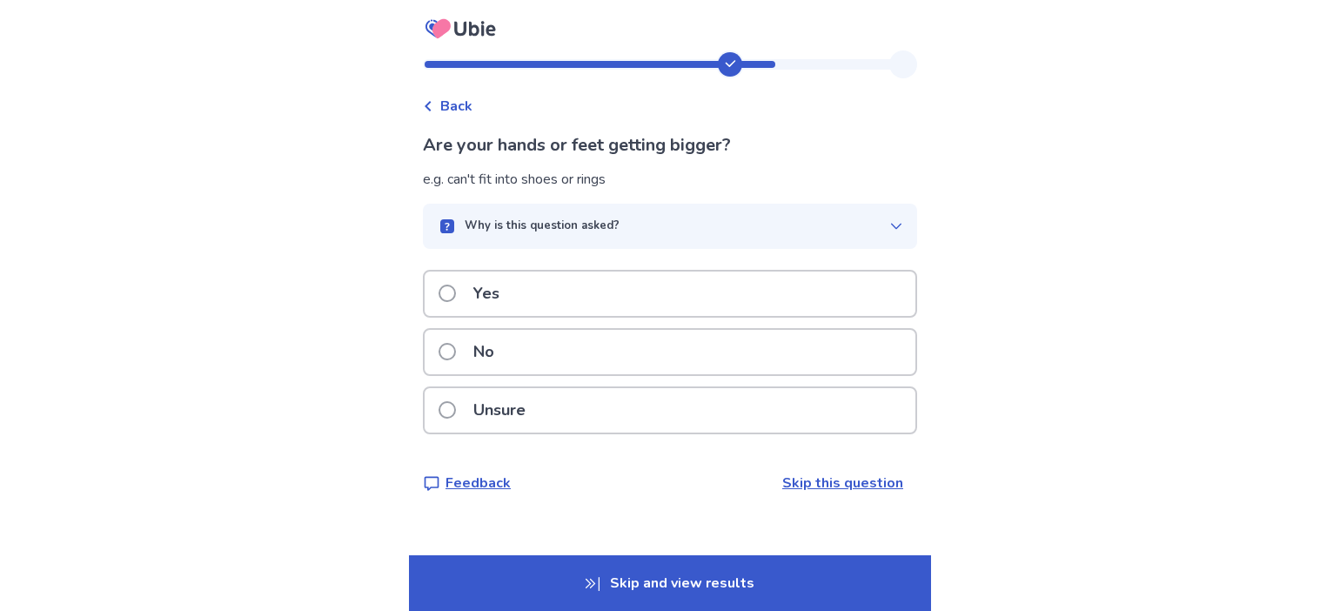
click at [452, 346] on span at bounding box center [447, 351] width 17 height 17
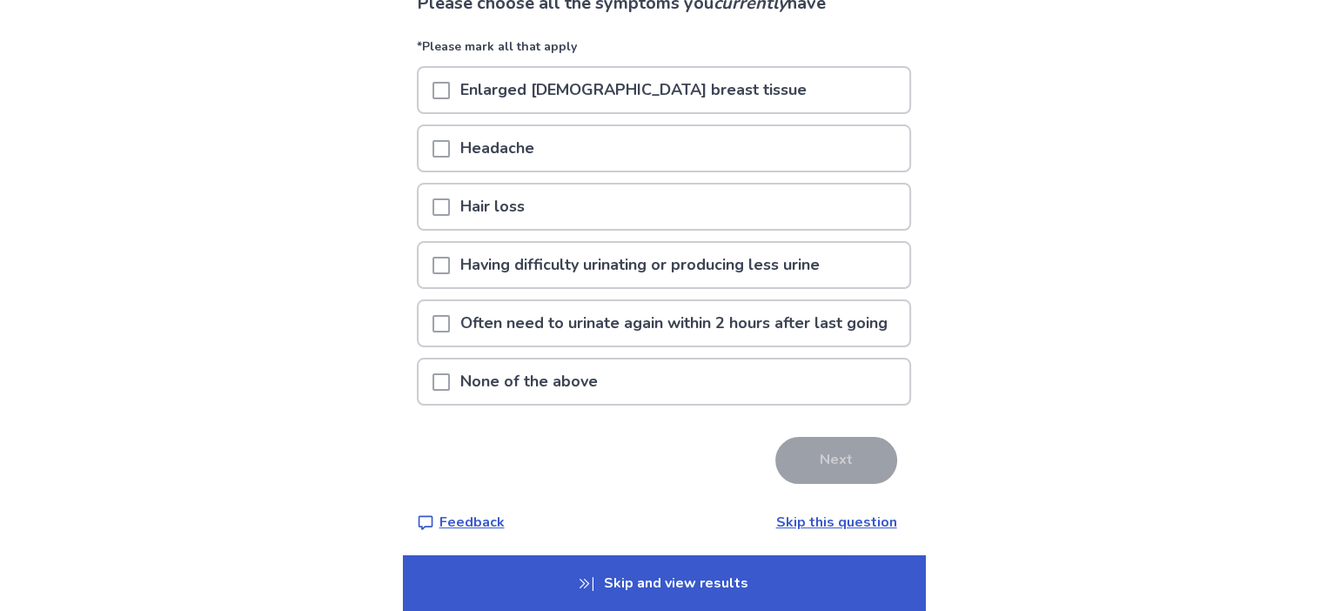
scroll to position [167, 0]
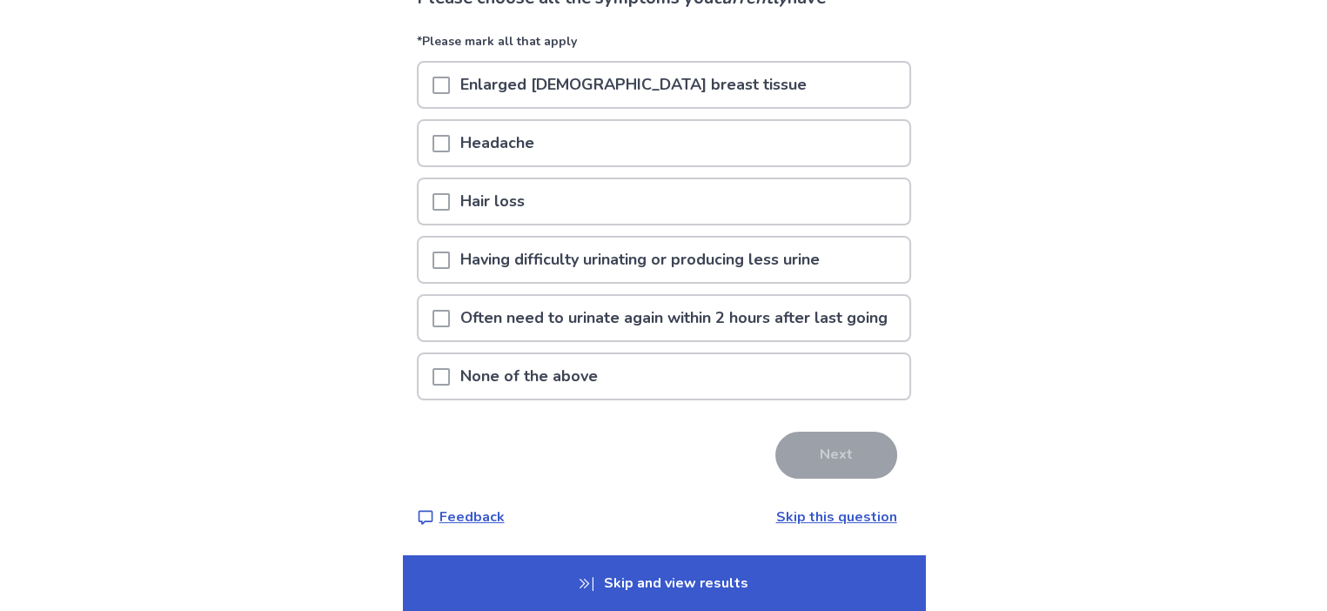
click at [450, 372] on span at bounding box center [440, 376] width 17 height 17
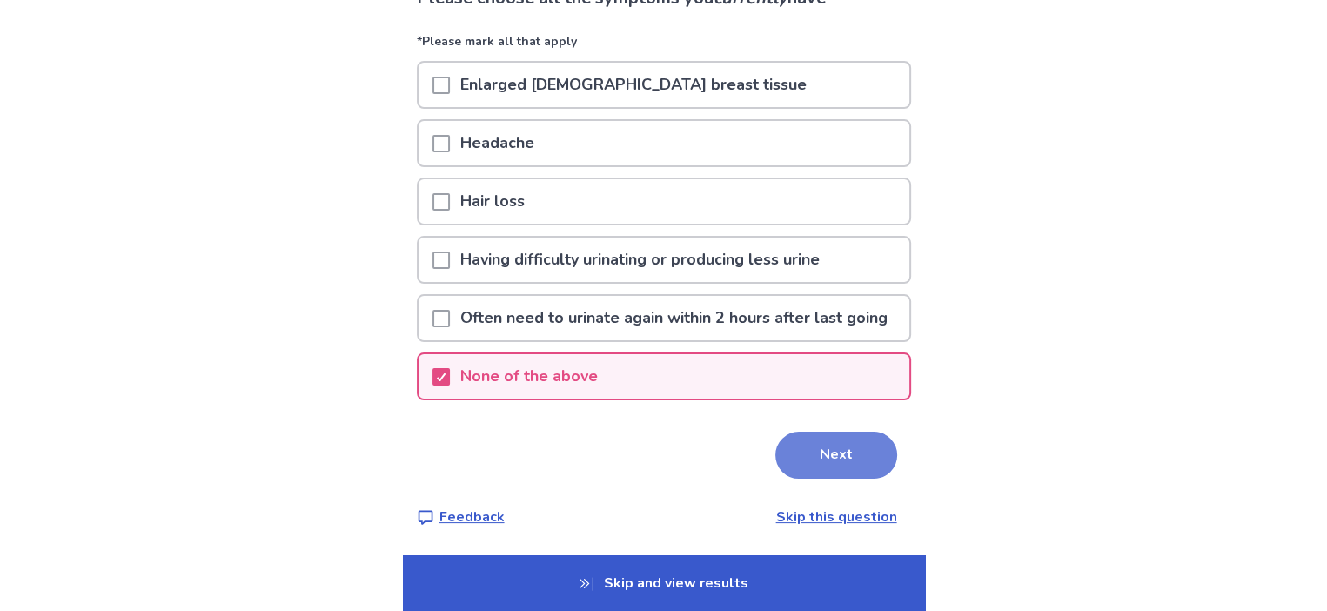
click at [827, 458] on button "Next" at bounding box center [836, 455] width 122 height 47
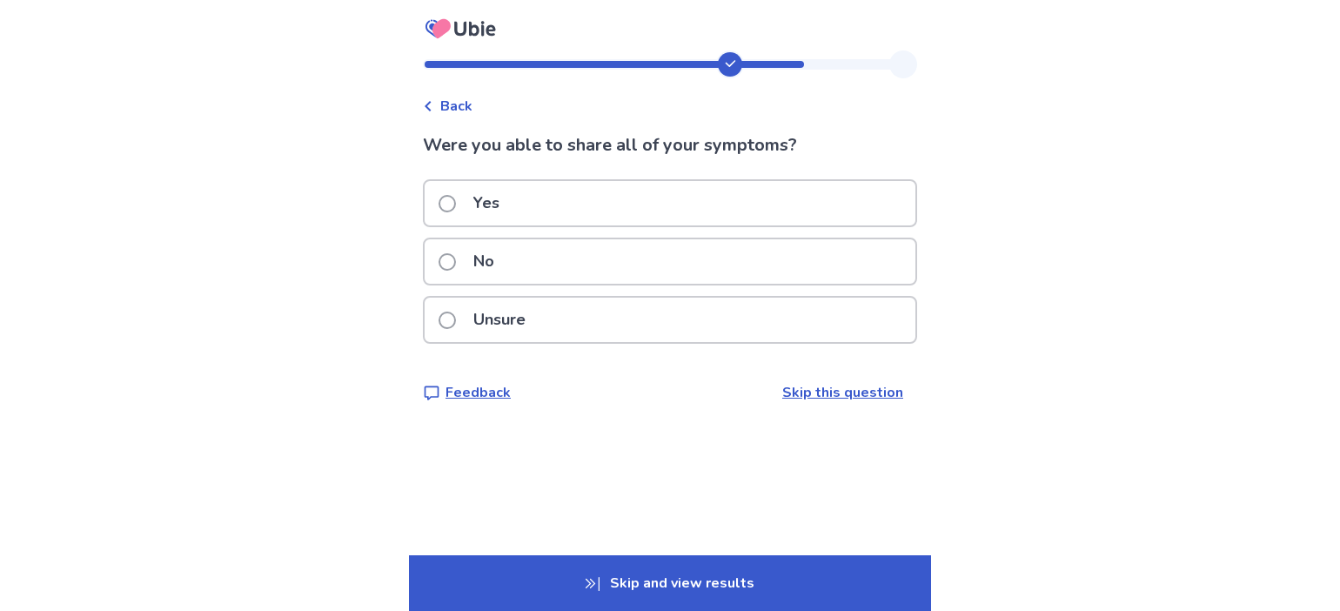
click at [456, 201] on span at bounding box center [447, 203] width 17 height 17
